Goal: Obtain resource: Download file/media

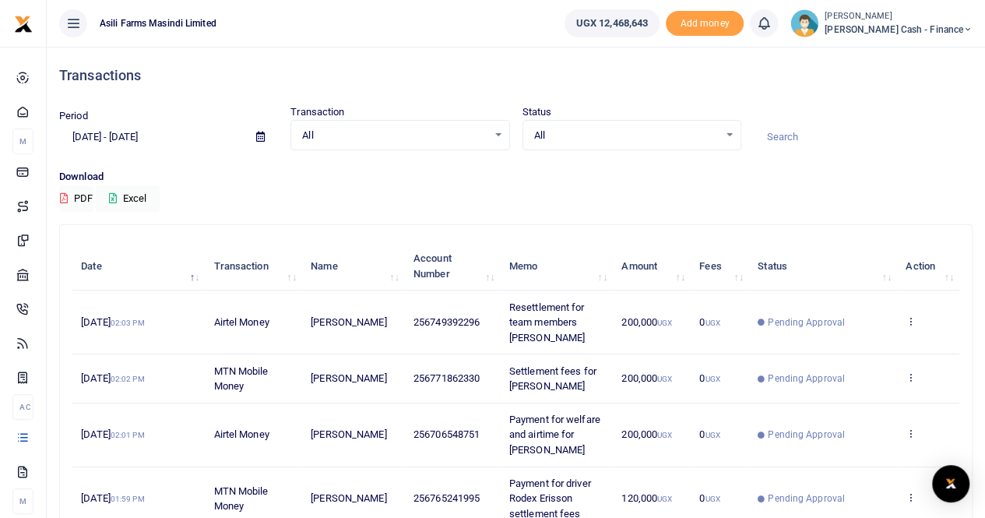
click at [928, 25] on span "[PERSON_NAME] Cash - Finance" at bounding box center [899, 30] width 148 height 14
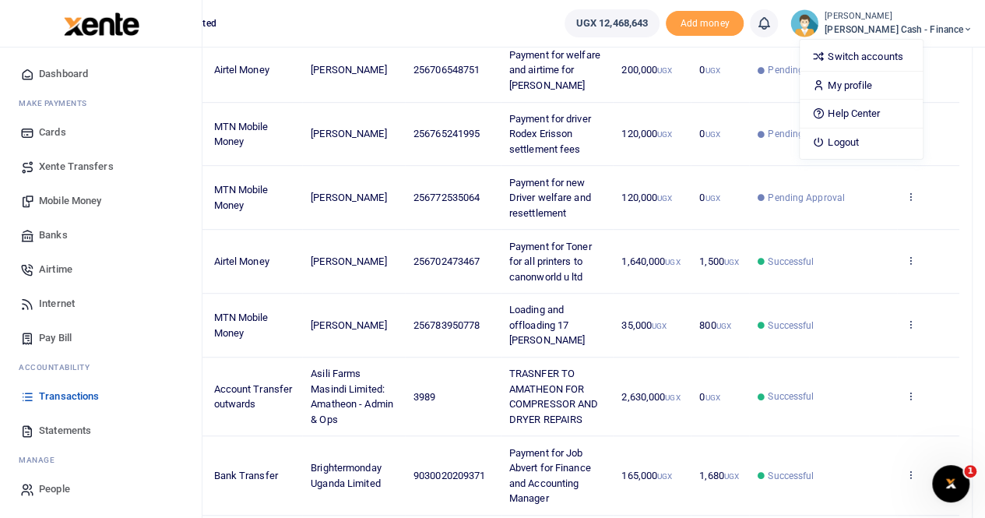
scroll to position [389, 0]
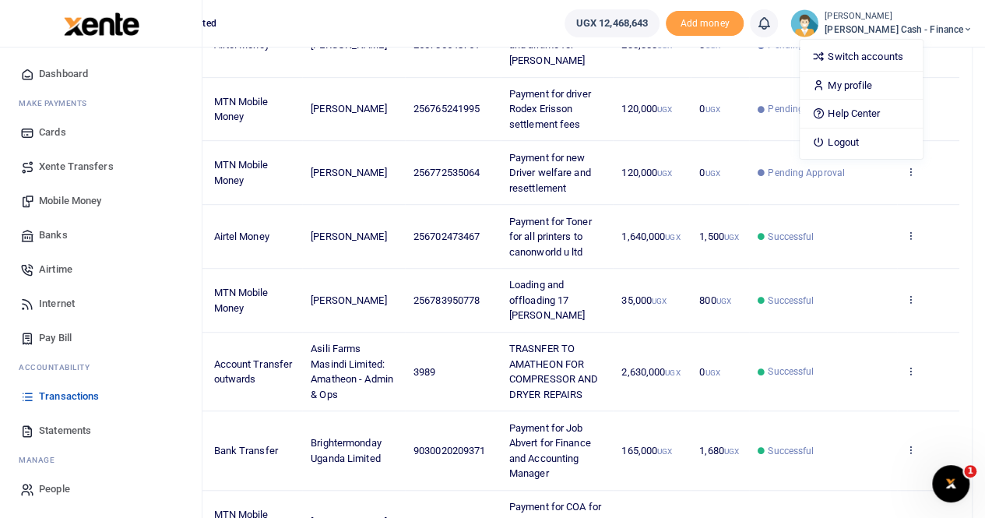
click at [85, 429] on span "Statements" at bounding box center [65, 431] width 52 height 16
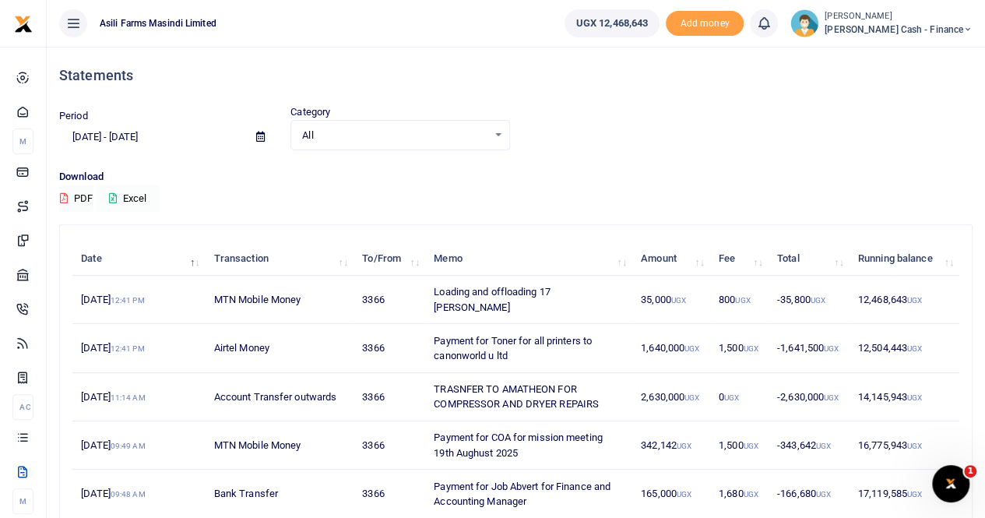
click at [145, 198] on button "Excel" at bounding box center [128, 198] width 64 height 26
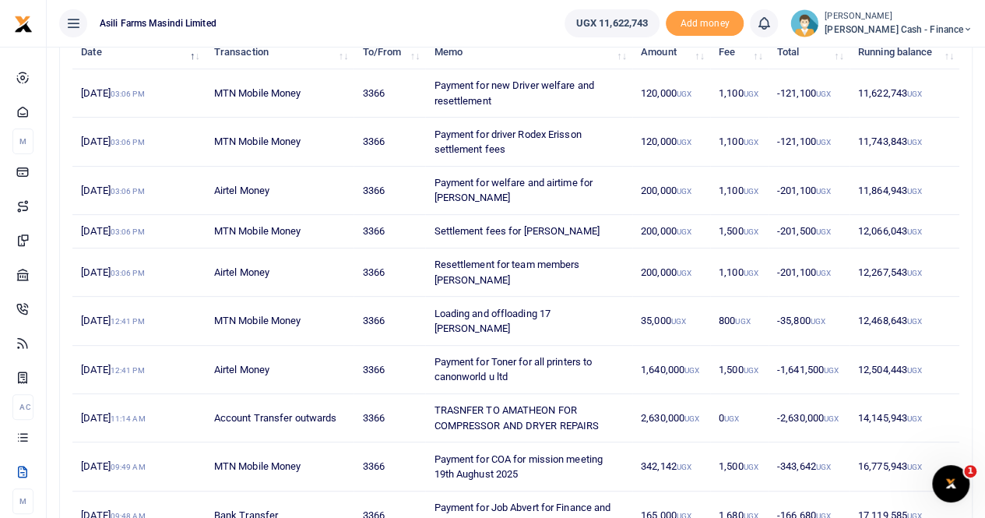
scroll to position [81, 0]
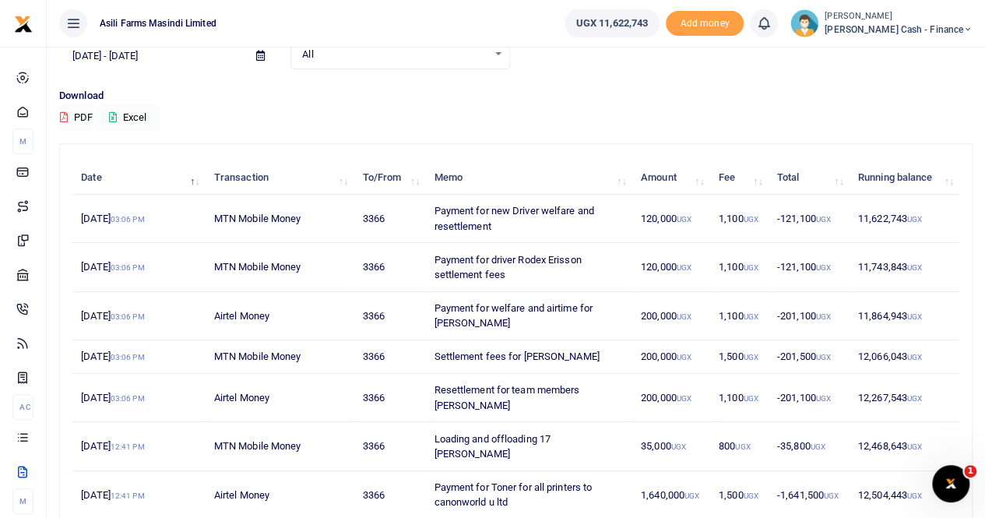
click at [262, 54] on icon at bounding box center [260, 56] width 9 height 10
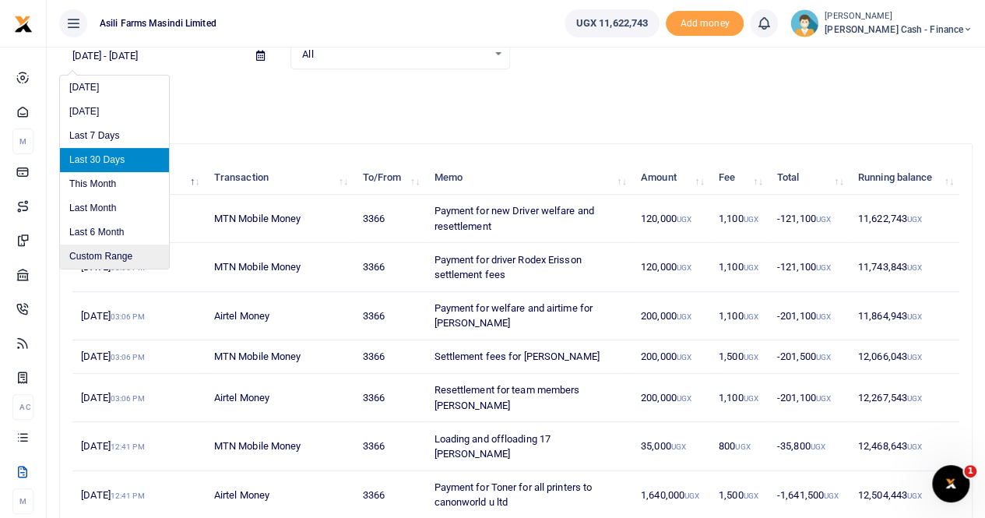
click at [103, 256] on li "Custom Range" at bounding box center [114, 256] width 109 height 24
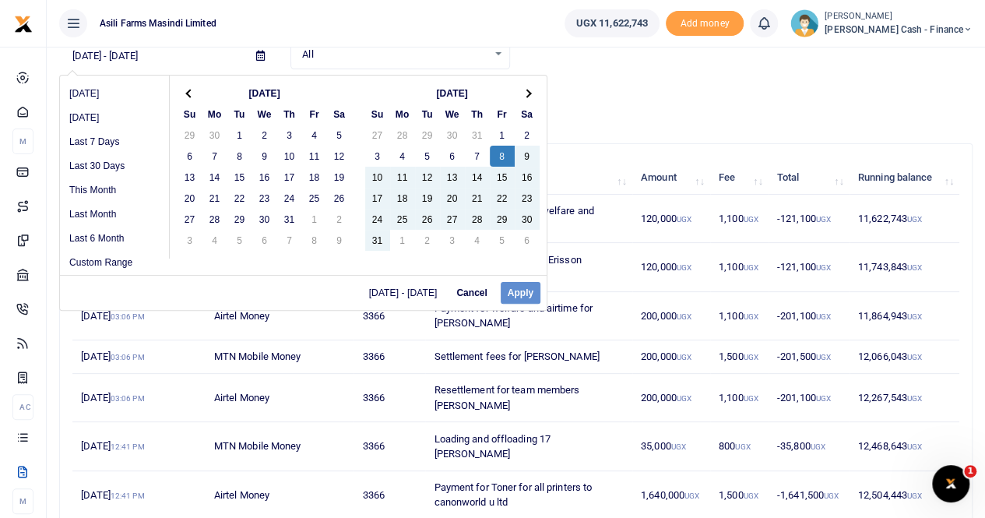
click at [519, 292] on div "[DATE] - [DATE] Cancel Apply" at bounding box center [303, 292] width 487 height 35
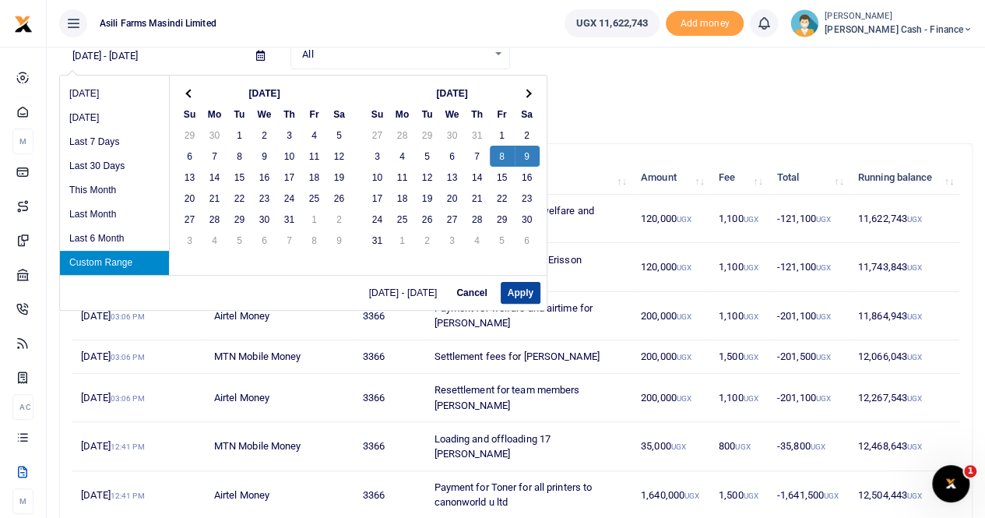
click at [508, 289] on button "Apply" at bounding box center [521, 293] width 40 height 22
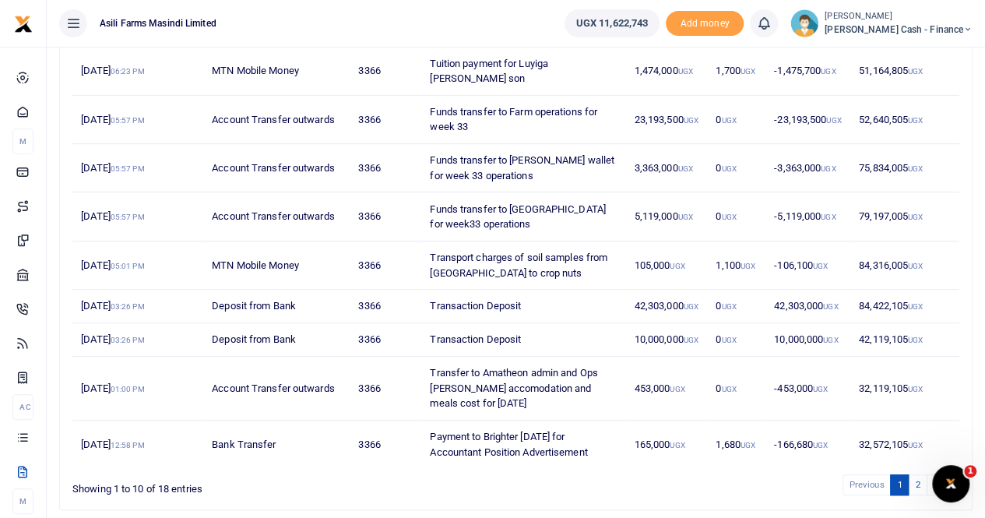
scroll to position [300, 0]
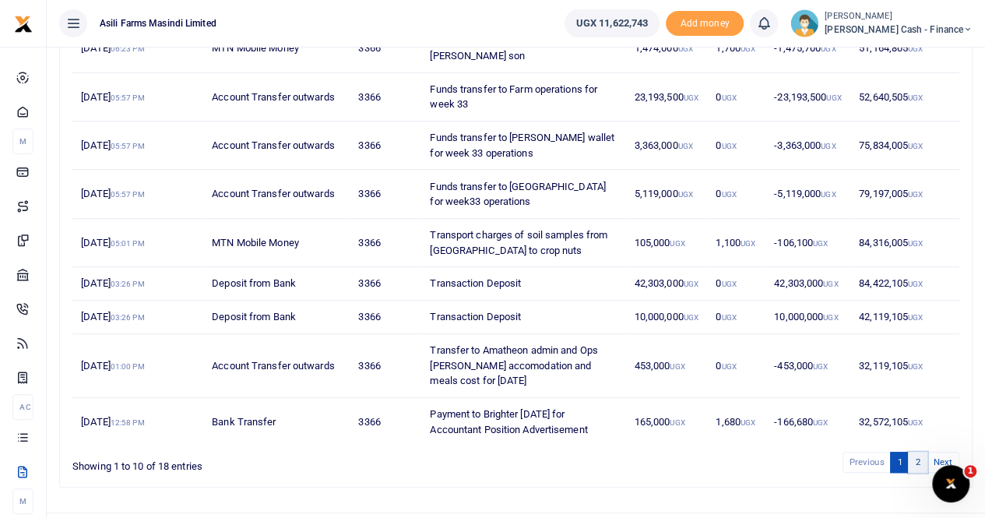
click at [917, 452] on link "2" at bounding box center [917, 462] width 19 height 21
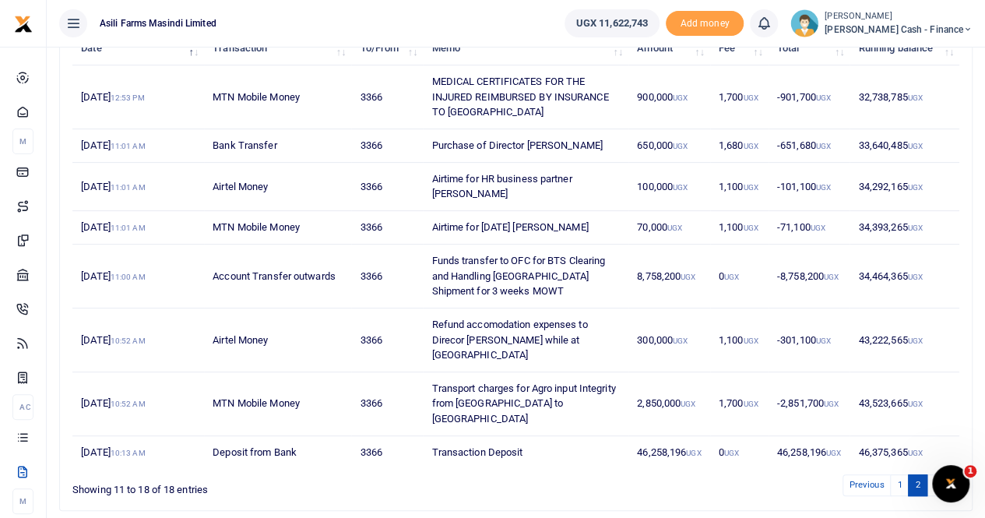
scroll to position [234, 0]
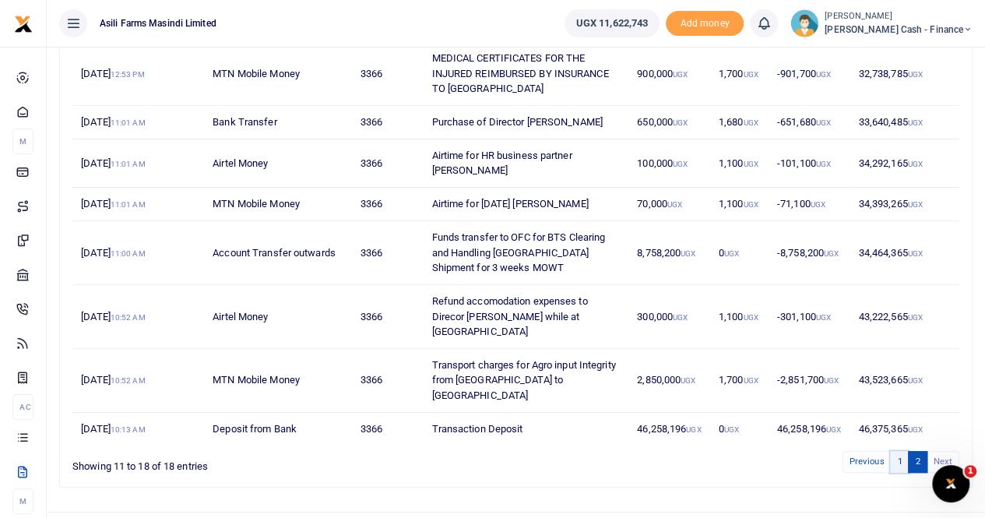
click at [902, 451] on link "1" at bounding box center [899, 461] width 19 height 21
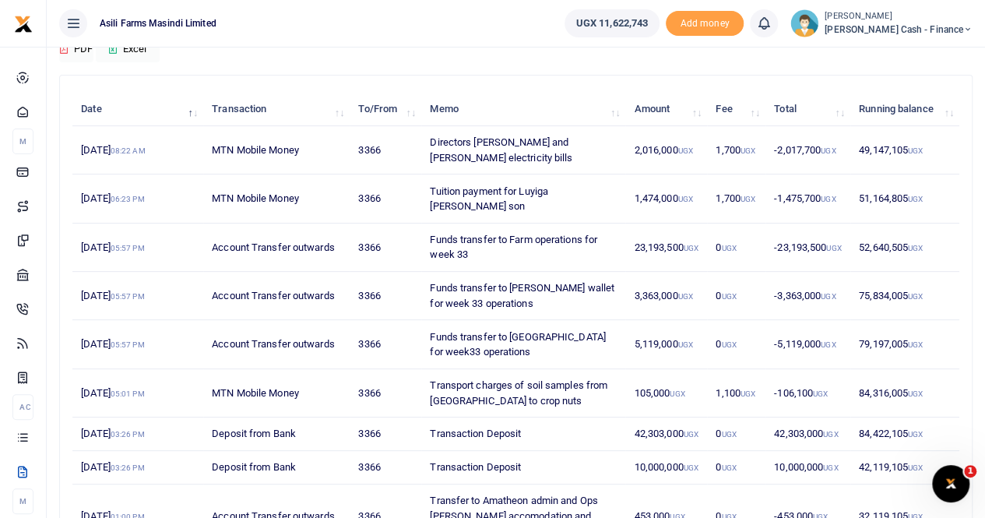
scroll to position [144, 0]
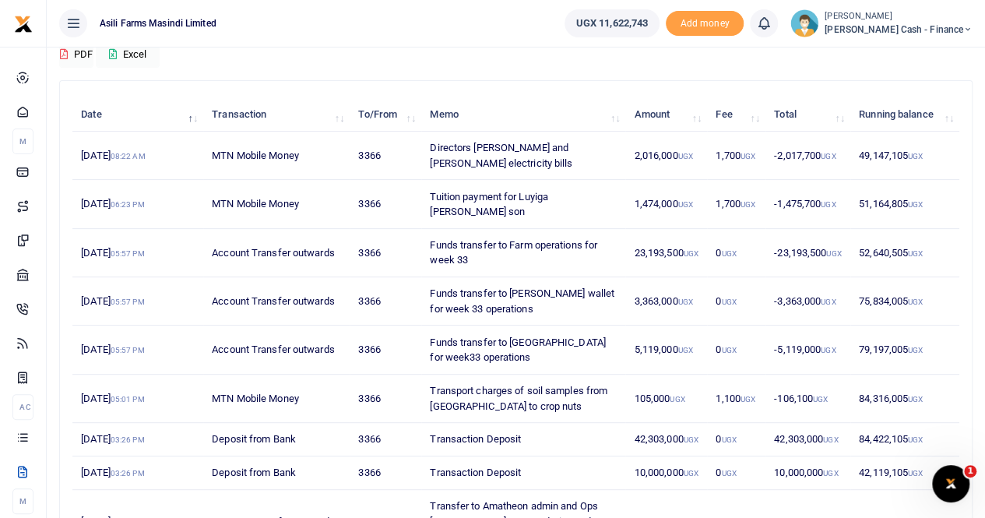
click at [537, 51] on div "Download PDF Excel" at bounding box center [515, 46] width 913 height 43
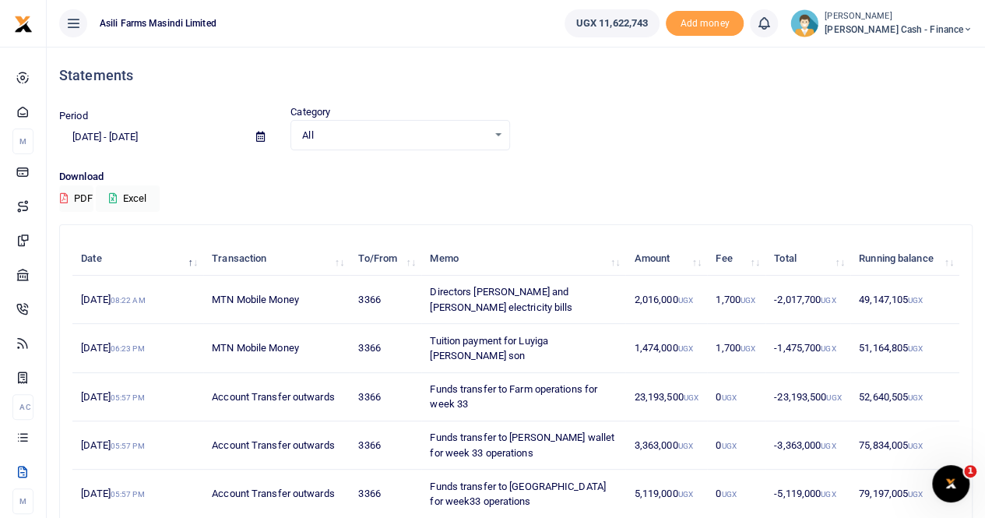
scroll to position [0, 0]
click at [260, 135] on icon at bounding box center [260, 137] width 9 height 10
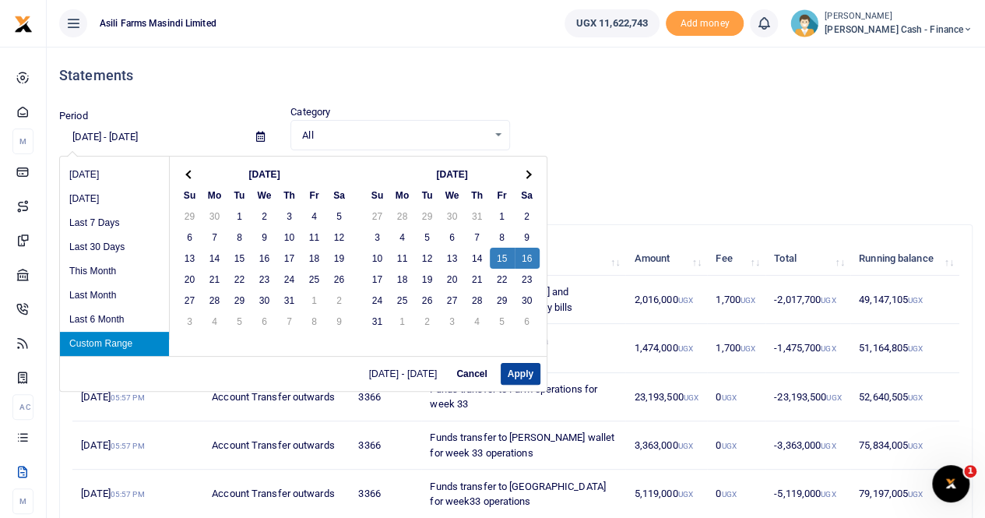
click at [520, 371] on button "Apply" at bounding box center [521, 374] width 40 height 22
type input "08/15/2025 - 08/16/2025"
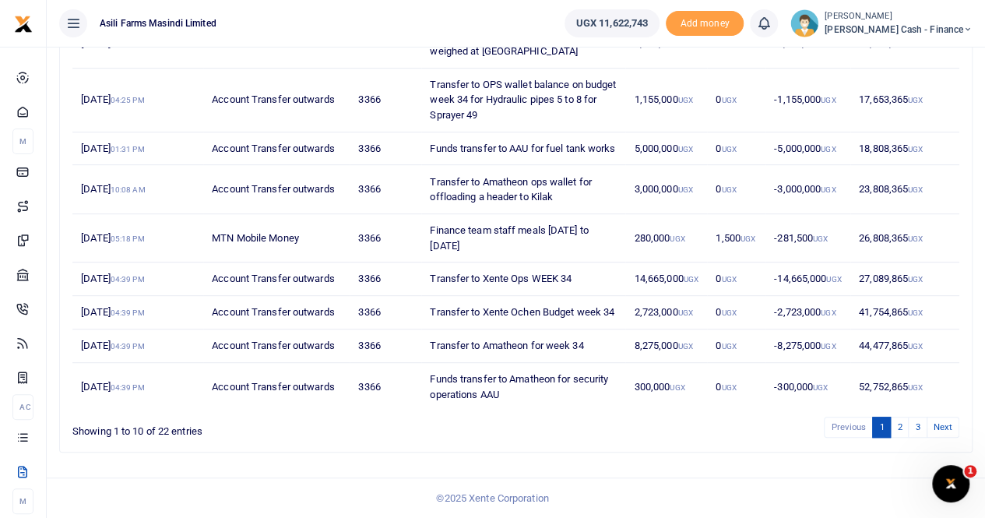
scroll to position [330, 0]
